Goal: Task Accomplishment & Management: Complete application form

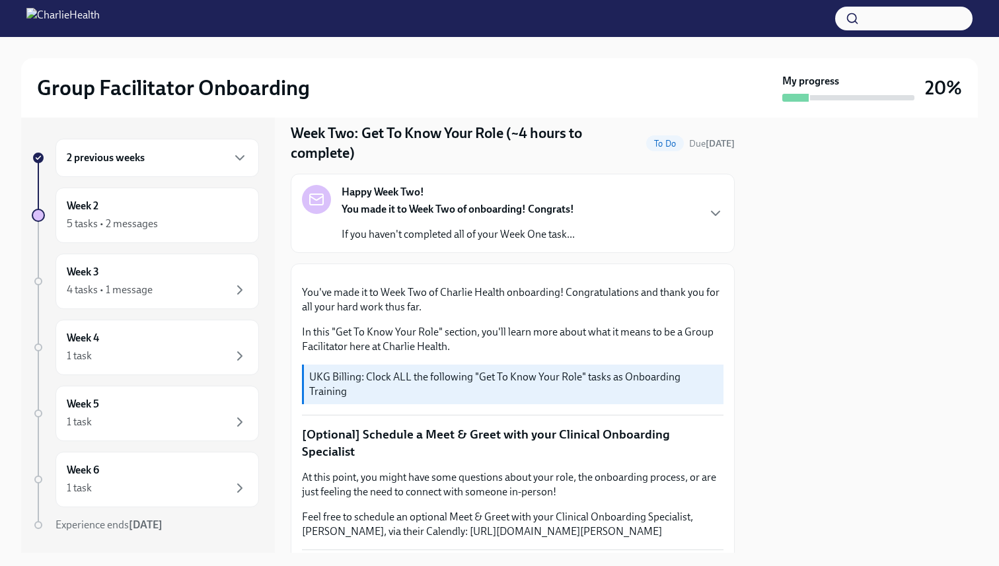
scroll to position [42, 0]
click at [405, 238] on p "If you haven't completed all of your Week One task..." at bounding box center [458, 234] width 233 height 15
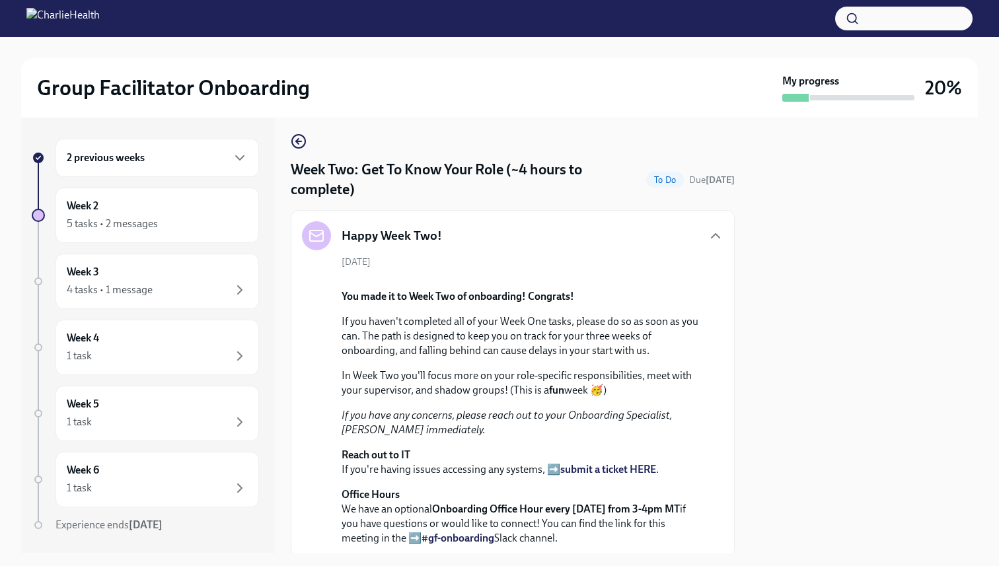
scroll to position [0, 0]
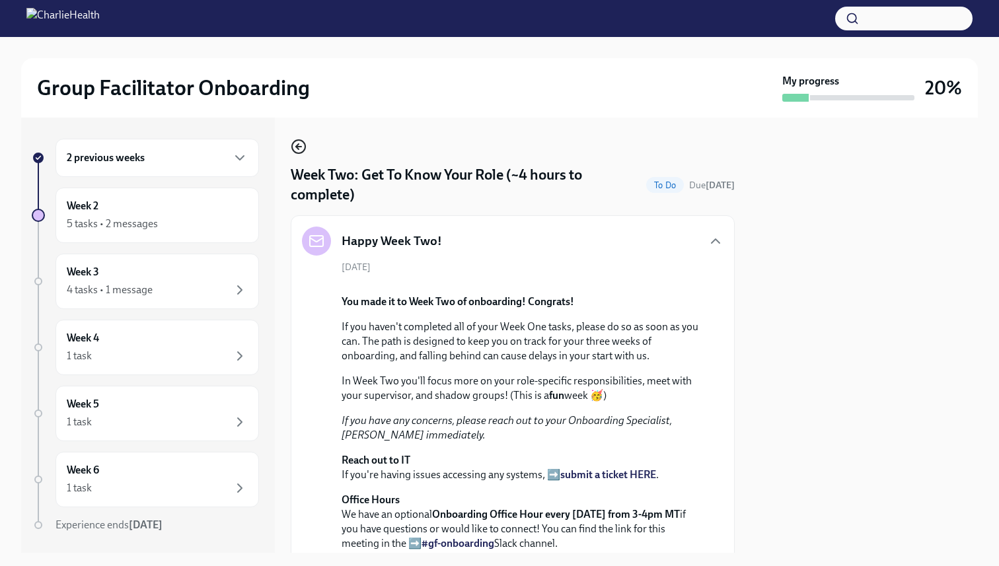
click at [293, 150] on circle "button" at bounding box center [298, 146] width 13 height 13
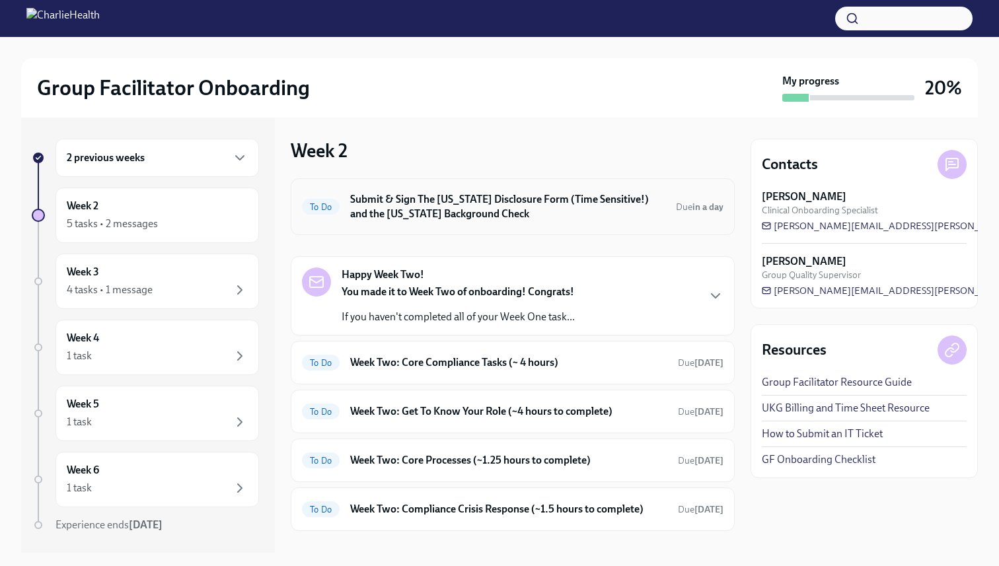
click at [426, 205] on h6 "Submit & Sign The [US_STATE] Disclosure Form (Time Sensitive!) and the [US_STAT…" at bounding box center [507, 206] width 315 height 29
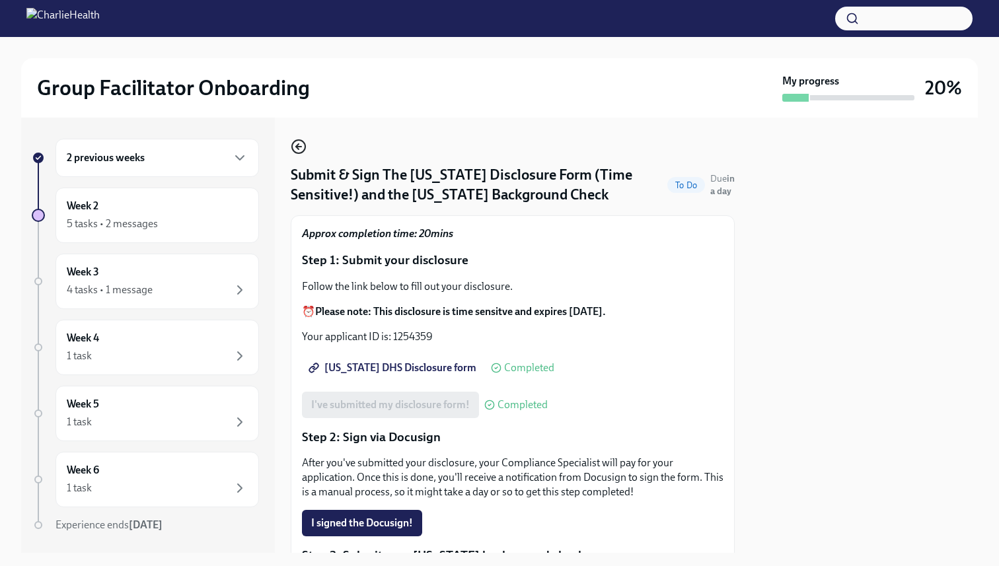
click at [292, 145] on circle "button" at bounding box center [298, 146] width 13 height 13
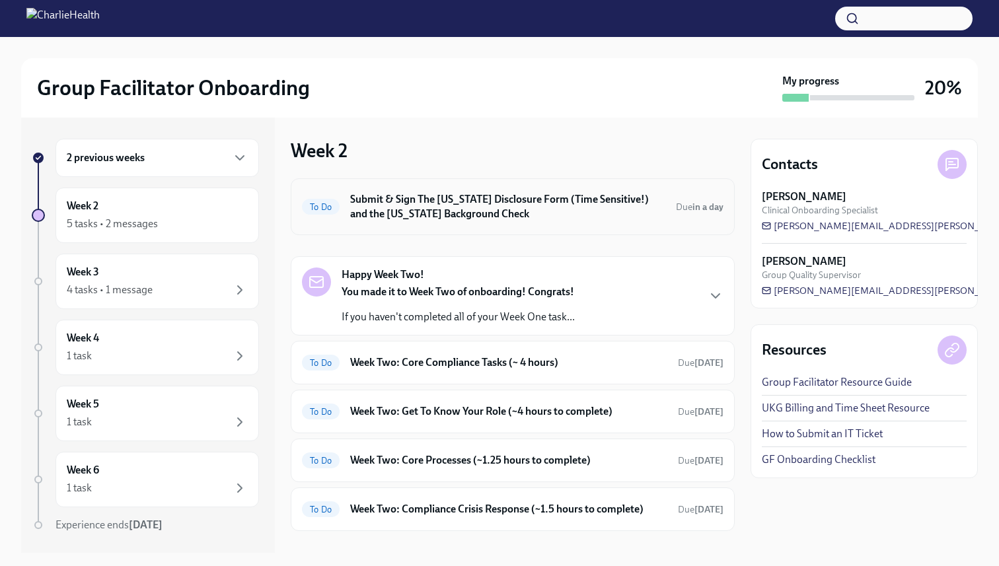
click at [408, 198] on h6 "Submit & Sign The [US_STATE] Disclosure Form (Time Sensitive!) and the [US_STAT…" at bounding box center [507, 206] width 315 height 29
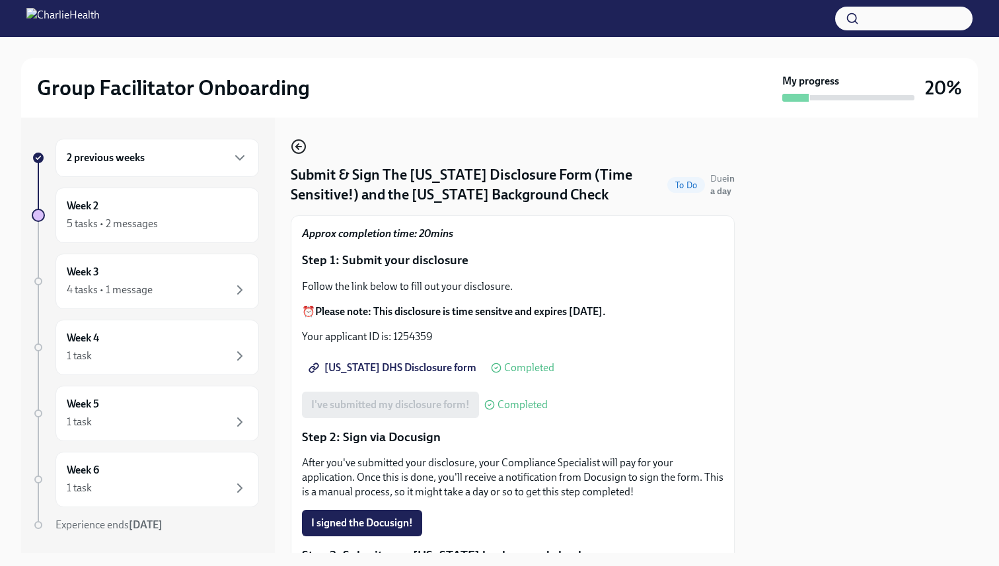
click at [293, 141] on icon "button" at bounding box center [299, 147] width 16 height 16
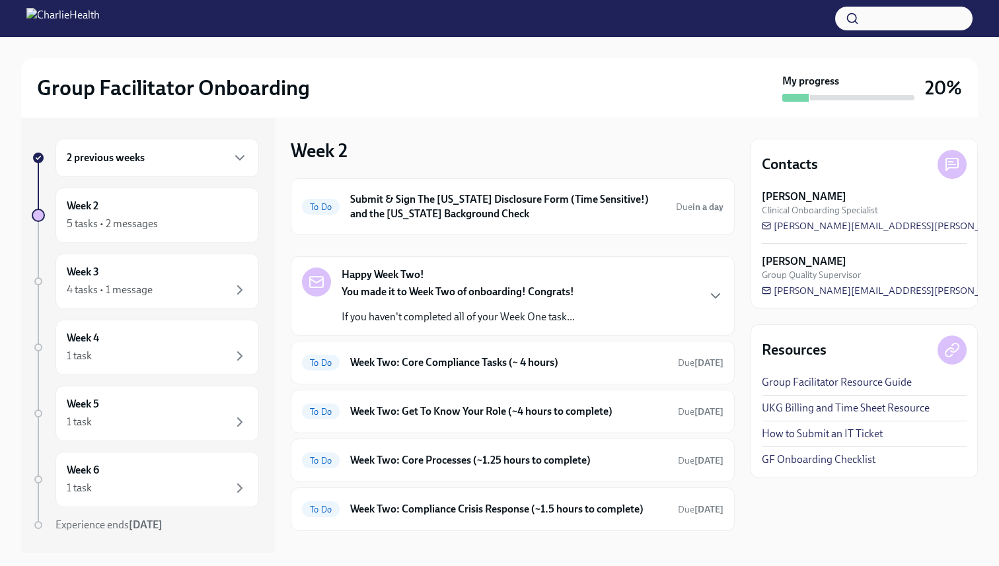
scroll to position [61, 0]
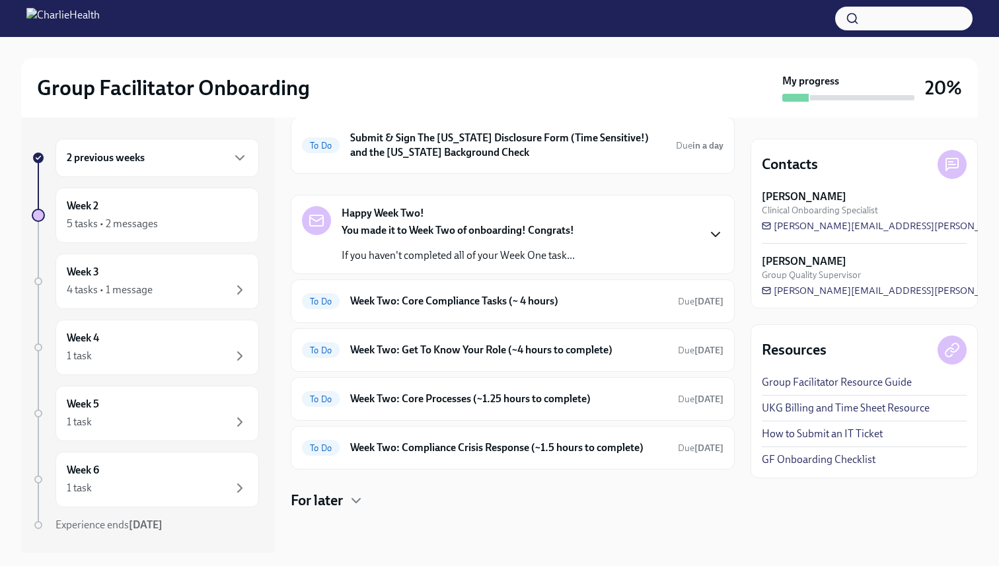
click at [718, 227] on icon "button" at bounding box center [716, 235] width 16 height 16
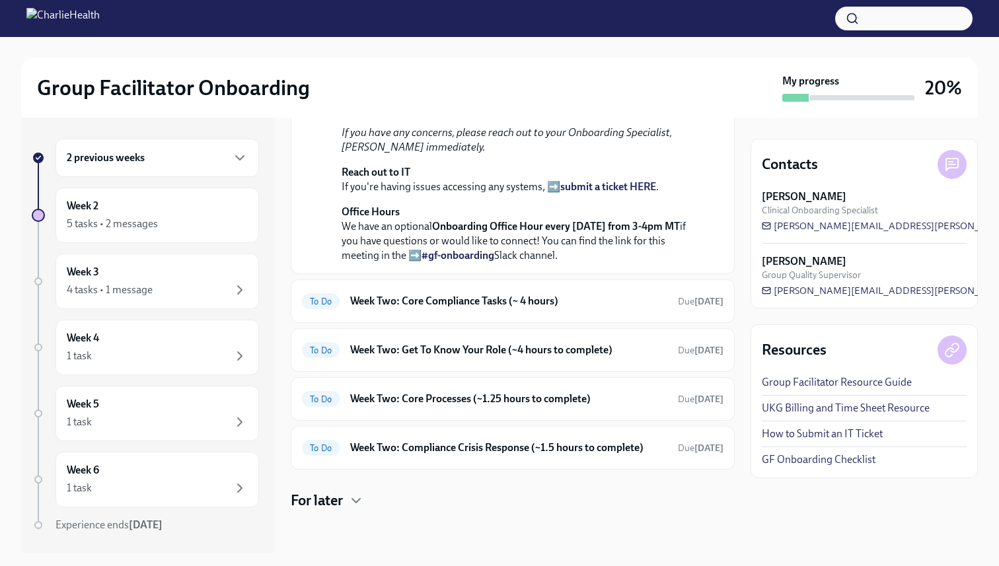
scroll to position [435, 0]
click at [589, 309] on h6 "Week Two: Core Compliance Tasks (~ 4 hours)" at bounding box center [508, 301] width 317 height 15
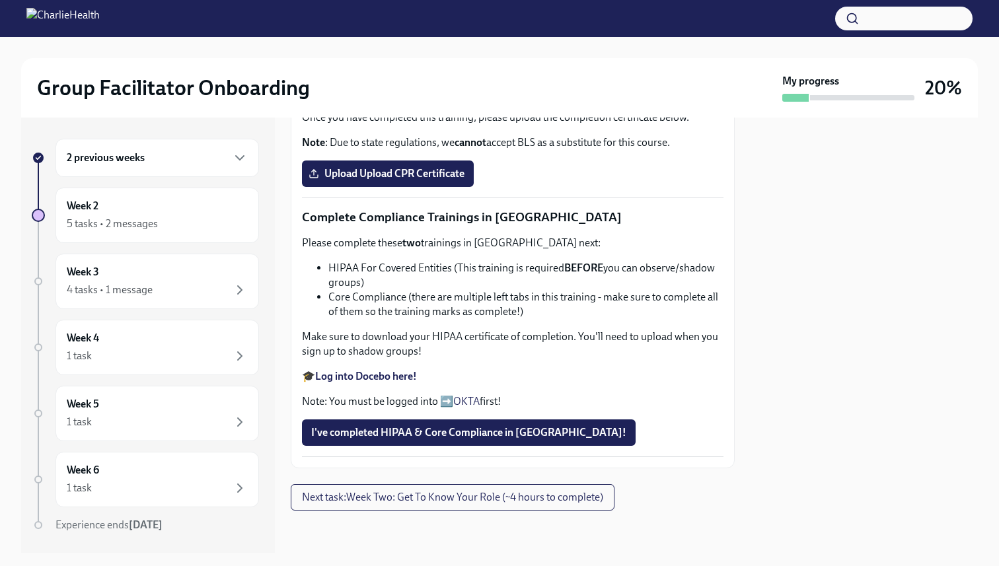
scroll to position [551, 0]
click at [413, 98] on strong "Complete your CPR & First Aid training HERE" at bounding box center [419, 92] width 208 height 13
click at [423, 180] on span "Upload Upload CPR Certificate" at bounding box center [387, 173] width 153 height 13
click at [0, 0] on input "Upload Upload CPR Certificate" at bounding box center [0, 0] width 0 height 0
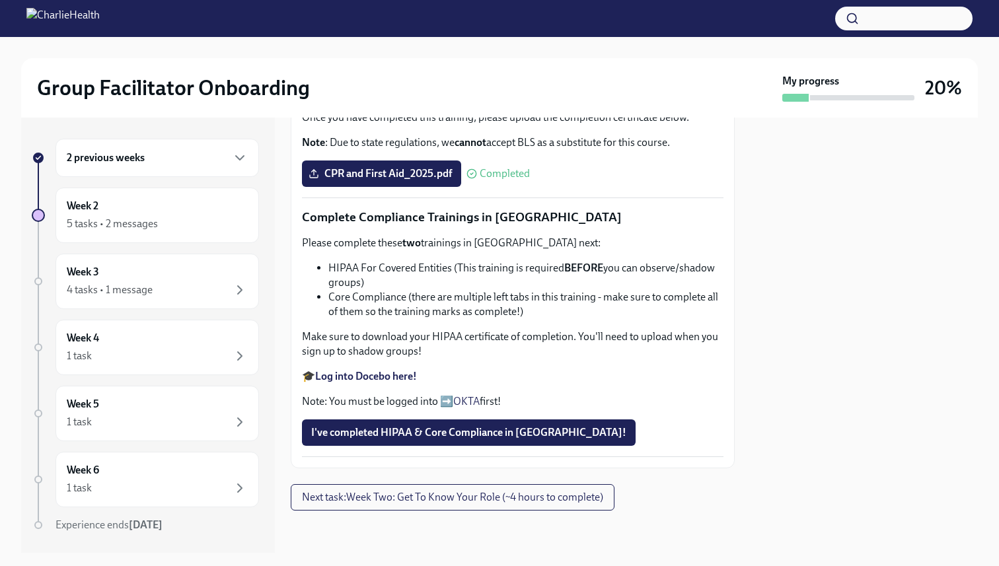
click at [377, 377] on strong "Log into Docebo here!" at bounding box center [366, 376] width 102 height 13
